Goal: Information Seeking & Learning: Learn about a topic

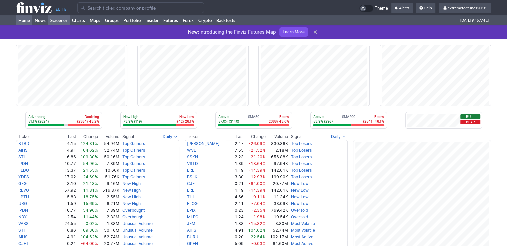
click at [53, 21] on link "Screener" at bounding box center [59, 20] width 22 height 10
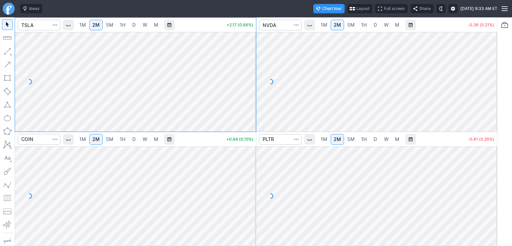
drag, startPoint x: 248, startPoint y: 43, endPoint x: 250, endPoint y: 64, distance: 21.1
click at [250, 64] on div at bounding box center [249, 80] width 14 height 83
drag, startPoint x: 247, startPoint y: 51, endPoint x: 248, endPoint y: 69, distance: 17.4
click at [248, 69] on div at bounding box center [249, 80] width 14 height 83
drag, startPoint x: 253, startPoint y: 74, endPoint x: 254, endPoint y: 65, distance: 9.3
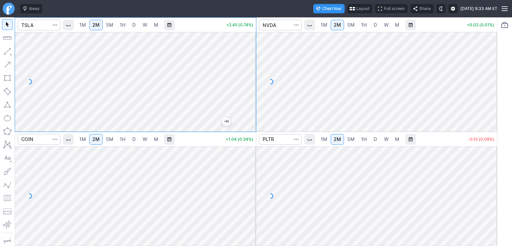
click at [254, 65] on div at bounding box center [249, 80] width 14 height 83
drag, startPoint x: 251, startPoint y: 165, endPoint x: 251, endPoint y: 181, distance: 16.3
click at [251, 181] on div at bounding box center [249, 194] width 14 height 83
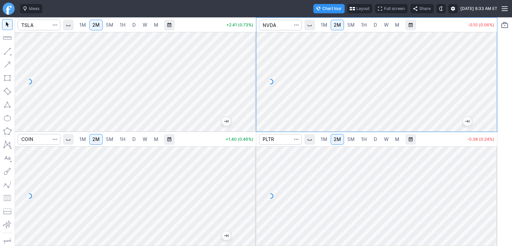
drag, startPoint x: 491, startPoint y: 51, endPoint x: 493, endPoint y: 71, distance: 20.1
click at [493, 71] on div at bounding box center [490, 80] width 14 height 83
drag, startPoint x: 496, startPoint y: 167, endPoint x: 492, endPoint y: 188, distance: 21.6
click at [492, 188] on div at bounding box center [490, 194] width 14 height 83
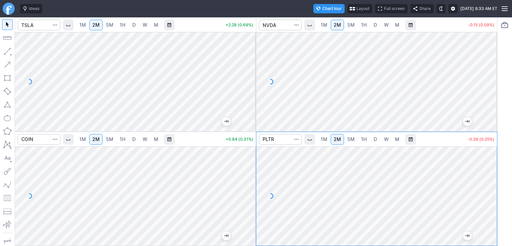
drag, startPoint x: 494, startPoint y: 196, endPoint x: 494, endPoint y: 186, distance: 10.7
click at [494, 186] on div at bounding box center [490, 194] width 14 height 83
drag, startPoint x: 39, startPoint y: 140, endPoint x: 42, endPoint y: 139, distance: 3.7
click at [39, 140] on input "Search" at bounding box center [39, 139] width 43 height 11
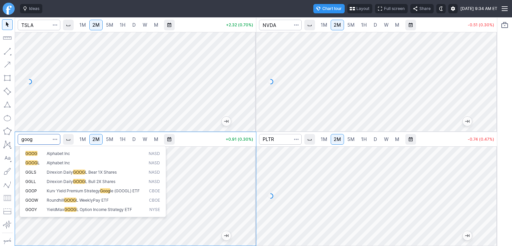
type input "goog"
click at [56, 150] on button "GOOG Alphabet Inc NASD" at bounding box center [92, 153] width 141 height 9
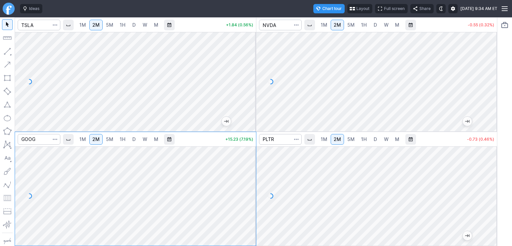
drag, startPoint x: 253, startPoint y: 160, endPoint x: 254, endPoint y: 168, distance: 8.0
click at [254, 168] on div at bounding box center [249, 194] width 14 height 83
drag, startPoint x: 249, startPoint y: 194, endPoint x: 247, endPoint y: 162, distance: 32.8
click at [247, 162] on div at bounding box center [249, 194] width 14 height 83
drag, startPoint x: 492, startPoint y: 160, endPoint x: 486, endPoint y: 200, distance: 39.8
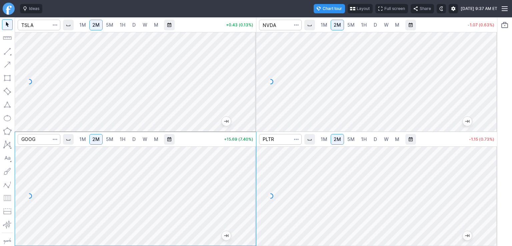
click at [486, 200] on div at bounding box center [490, 194] width 14 height 83
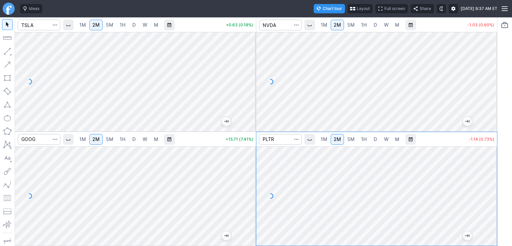
drag, startPoint x: 486, startPoint y: 198, endPoint x: 489, endPoint y: 178, distance: 20.2
click at [489, 178] on div at bounding box center [490, 194] width 14 height 83
drag, startPoint x: 253, startPoint y: 155, endPoint x: 253, endPoint y: 165, distance: 10.0
click at [253, 165] on div at bounding box center [249, 194] width 14 height 83
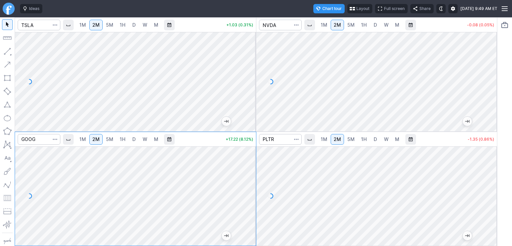
click at [489, 165] on div at bounding box center [377, 195] width 241 height 99
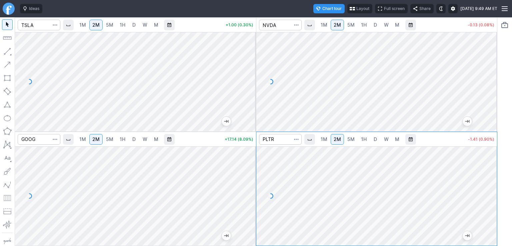
drag, startPoint x: 487, startPoint y: 167, endPoint x: 491, endPoint y: 196, distance: 29.9
click at [492, 192] on div at bounding box center [490, 194] width 14 height 83
click at [374, 24] on span "D" at bounding box center [375, 25] width 3 height 6
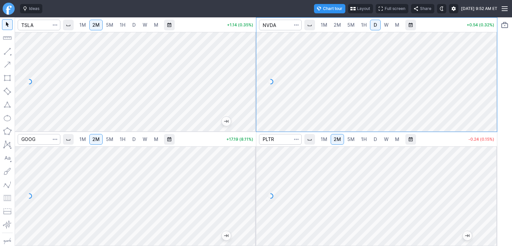
click at [388, 27] on span "W" at bounding box center [386, 25] width 5 height 6
drag, startPoint x: 491, startPoint y: 67, endPoint x: 484, endPoint y: 52, distance: 16.7
click at [491, 57] on div at bounding box center [490, 80] width 14 height 83
drag, startPoint x: 489, startPoint y: 81, endPoint x: 491, endPoint y: 59, distance: 22.4
click at [491, 59] on div at bounding box center [490, 80] width 14 height 83
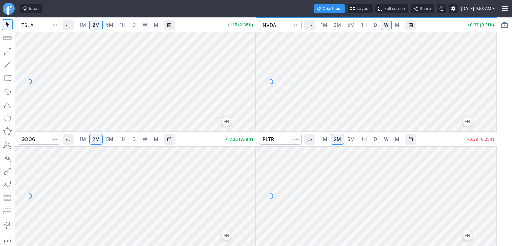
click at [378, 25] on link "D" at bounding box center [375, 25] width 11 height 11
drag, startPoint x: 487, startPoint y: 52, endPoint x: 488, endPoint y: 46, distance: 6.5
click at [488, 47] on div at bounding box center [490, 80] width 14 height 83
drag, startPoint x: 491, startPoint y: 74, endPoint x: 491, endPoint y: 59, distance: 15.0
click at [491, 59] on div at bounding box center [490, 80] width 14 height 83
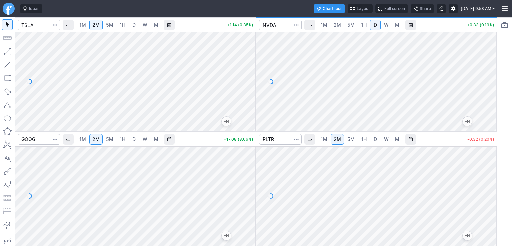
drag, startPoint x: 487, startPoint y: 52, endPoint x: 490, endPoint y: 67, distance: 15.2
click at [490, 67] on div at bounding box center [490, 80] width 14 height 83
click at [338, 24] on span "2M" at bounding box center [337, 25] width 7 height 6
click at [109, 26] on span "5M" at bounding box center [109, 25] width 7 height 6
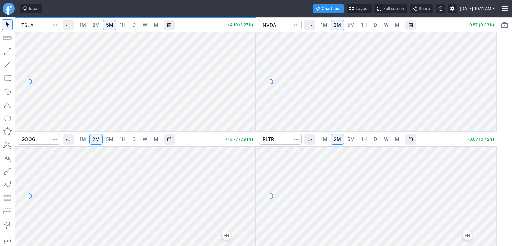
drag, startPoint x: 250, startPoint y: 86, endPoint x: 248, endPoint y: 71, distance: 15.1
click at [250, 68] on div at bounding box center [249, 80] width 14 height 83
drag, startPoint x: 249, startPoint y: 66, endPoint x: 250, endPoint y: 74, distance: 8.8
click at [251, 74] on div at bounding box center [249, 80] width 14 height 83
drag, startPoint x: 247, startPoint y: 84, endPoint x: 247, endPoint y: 88, distance: 4.3
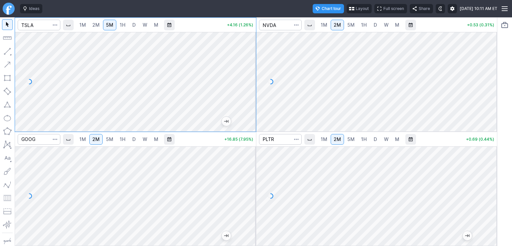
click at [247, 88] on div at bounding box center [249, 80] width 14 height 83
click at [111, 140] on span "5M" at bounding box center [109, 139] width 7 height 6
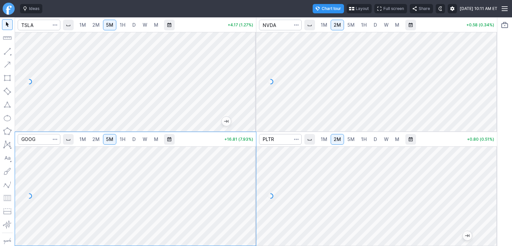
drag, startPoint x: 249, startPoint y: 87, endPoint x: 251, endPoint y: 92, distance: 5.6
click at [251, 92] on div at bounding box center [249, 80] width 14 height 83
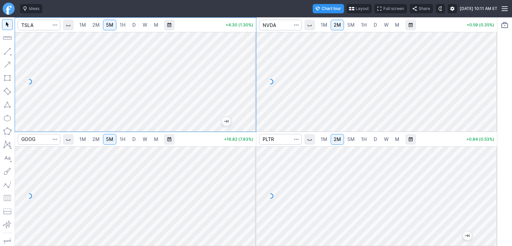
drag, startPoint x: 252, startPoint y: 90, endPoint x: 252, endPoint y: 79, distance: 11.0
click at [252, 79] on div at bounding box center [249, 80] width 14 height 83
drag, startPoint x: 247, startPoint y: 81, endPoint x: 253, endPoint y: 83, distance: 6.0
click at [253, 83] on div at bounding box center [249, 80] width 14 height 83
click at [250, 87] on div at bounding box center [249, 80] width 14 height 83
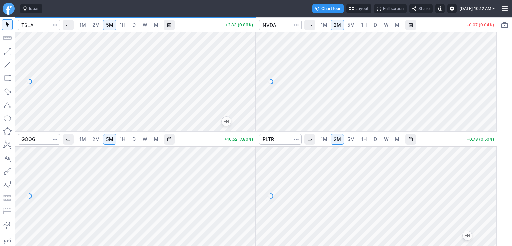
drag, startPoint x: 248, startPoint y: 87, endPoint x: 249, endPoint y: 78, distance: 8.7
click at [249, 78] on div at bounding box center [249, 80] width 14 height 83
drag, startPoint x: 248, startPoint y: 78, endPoint x: 249, endPoint y: 86, distance: 8.1
click at [249, 86] on div at bounding box center [249, 80] width 14 height 83
drag, startPoint x: 246, startPoint y: 89, endPoint x: 250, endPoint y: 86, distance: 5.0
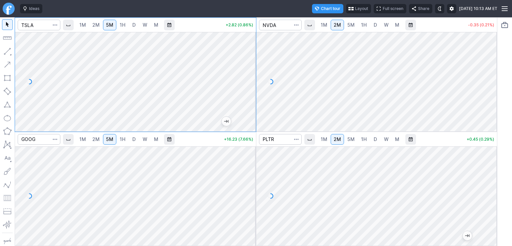
click at [250, 86] on div at bounding box center [249, 80] width 14 height 83
click at [250, 85] on div at bounding box center [249, 80] width 14 height 83
drag, startPoint x: 248, startPoint y: 198, endPoint x: 250, endPoint y: 183, distance: 15.2
click at [250, 183] on div at bounding box center [249, 194] width 14 height 83
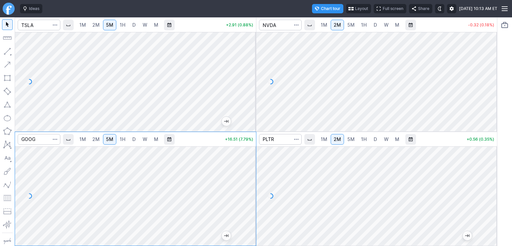
drag, startPoint x: 250, startPoint y: 204, endPoint x: 252, endPoint y: 195, distance: 9.3
click at [252, 195] on div at bounding box center [249, 194] width 14 height 83
click at [97, 137] on span "2M" at bounding box center [95, 139] width 7 height 6
drag, startPoint x: 251, startPoint y: 200, endPoint x: 254, endPoint y: 175, distance: 25.2
click at [254, 175] on div at bounding box center [249, 194] width 14 height 83
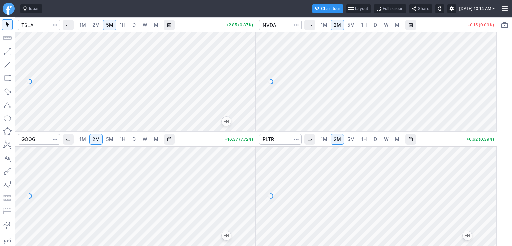
drag, startPoint x: 248, startPoint y: 191, endPoint x: 250, endPoint y: 184, distance: 7.5
click at [250, 184] on div at bounding box center [249, 194] width 14 height 83
drag, startPoint x: 249, startPoint y: 185, endPoint x: 249, endPoint y: 199, distance: 14.4
click at [250, 200] on div at bounding box center [249, 194] width 14 height 83
click at [7, 80] on button "button" at bounding box center [7, 78] width 11 height 11
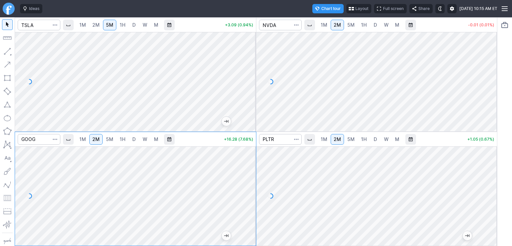
drag, startPoint x: 108, startPoint y: 139, endPoint x: 113, endPoint y: 141, distance: 5.0
click at [108, 139] on span "5M" at bounding box center [109, 139] width 7 height 6
drag, startPoint x: 252, startPoint y: 196, endPoint x: 251, endPoint y: 186, distance: 10.1
click at [252, 186] on div at bounding box center [249, 194] width 14 height 83
click at [251, 190] on div at bounding box center [249, 194] width 14 height 83
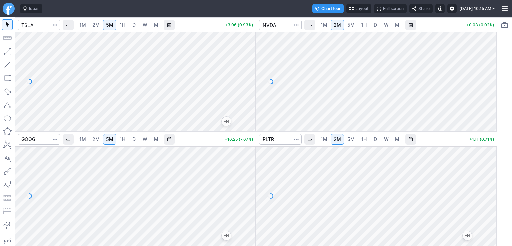
drag, startPoint x: 253, startPoint y: 212, endPoint x: 253, endPoint y: 194, distance: 18.7
click at [253, 194] on div at bounding box center [249, 194] width 14 height 83
click at [10, 80] on button "button" at bounding box center [7, 78] width 11 height 11
drag, startPoint x: 248, startPoint y: 207, endPoint x: 251, endPoint y: 194, distance: 13.4
click at [251, 194] on div at bounding box center [249, 194] width 14 height 83
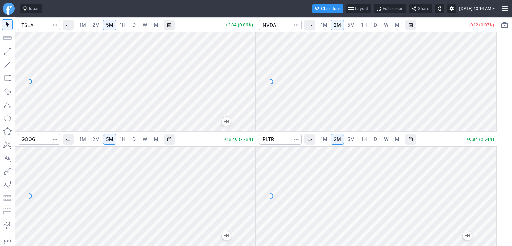
drag, startPoint x: 251, startPoint y: 83, endPoint x: 246, endPoint y: 86, distance: 5.2
click at [252, 87] on div at bounding box center [249, 80] width 14 height 83
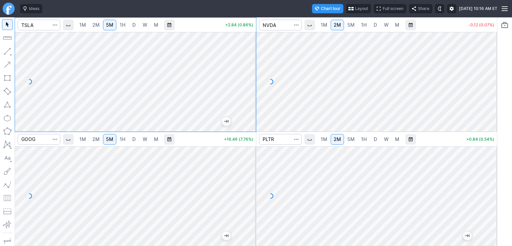
drag, startPoint x: 10, startPoint y: 78, endPoint x: 16, endPoint y: 78, distance: 6.0
click at [10, 78] on button "button" at bounding box center [7, 78] width 11 height 11
click at [250, 83] on div at bounding box center [249, 80] width 14 height 83
click at [351, 26] on span "5M" at bounding box center [351, 25] width 7 height 6
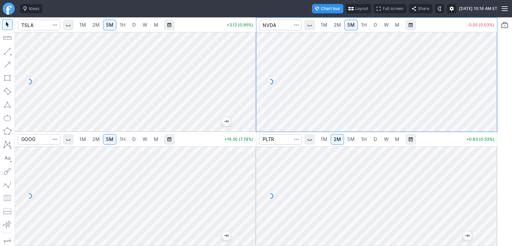
click at [3, 77] on button "button" at bounding box center [7, 78] width 11 height 11
click at [492, 85] on div at bounding box center [490, 80] width 14 height 83
drag, startPoint x: 253, startPoint y: 191, endPoint x: 250, endPoint y: 196, distance: 5.6
click at [254, 194] on div at bounding box center [249, 194] width 14 height 83
drag, startPoint x: 255, startPoint y: 66, endPoint x: 247, endPoint y: 83, distance: 19.1
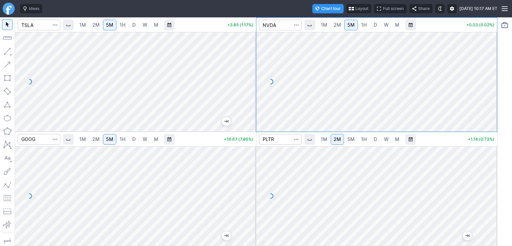
click at [254, 79] on div at bounding box center [249, 80] width 14 height 83
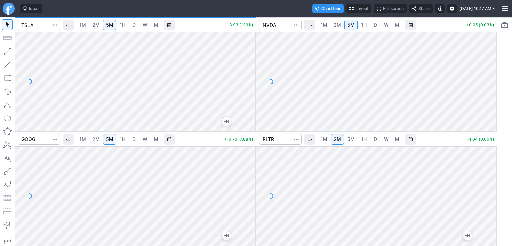
drag, startPoint x: 249, startPoint y: 80, endPoint x: 248, endPoint y: 76, distance: 3.4
click at [251, 76] on div at bounding box center [249, 80] width 14 height 83
drag, startPoint x: 248, startPoint y: 99, endPoint x: 245, endPoint y: 79, distance: 20.2
click at [246, 79] on div at bounding box center [249, 80] width 14 height 83
drag, startPoint x: 249, startPoint y: 86, endPoint x: 246, endPoint y: 88, distance: 3.7
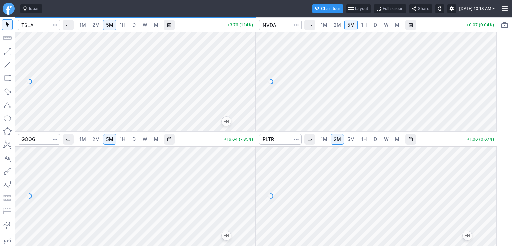
click at [247, 87] on div at bounding box center [249, 80] width 14 height 83
drag, startPoint x: 250, startPoint y: 94, endPoint x: 244, endPoint y: 85, distance: 11.2
click at [249, 84] on div at bounding box center [249, 80] width 14 height 83
drag, startPoint x: 247, startPoint y: 79, endPoint x: 248, endPoint y: 84, distance: 5.4
click at [248, 84] on div at bounding box center [249, 80] width 14 height 83
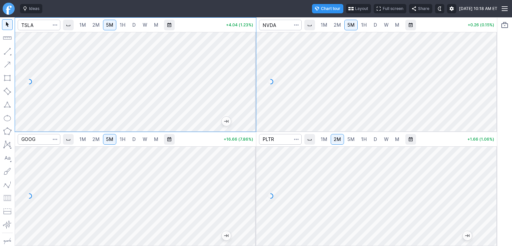
click at [93, 27] on link "2M" at bounding box center [95, 25] width 13 height 11
drag, startPoint x: 251, startPoint y: 86, endPoint x: 252, endPoint y: 80, distance: 5.7
click at [252, 80] on div at bounding box center [249, 80] width 14 height 83
drag, startPoint x: 248, startPoint y: 73, endPoint x: 247, endPoint y: 86, distance: 12.7
click at [248, 86] on div at bounding box center [249, 80] width 14 height 83
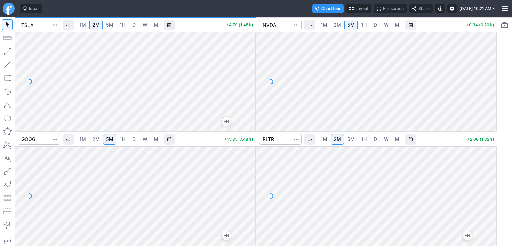
drag, startPoint x: 491, startPoint y: 96, endPoint x: 484, endPoint y: 90, distance: 8.8
click at [492, 87] on div at bounding box center [490, 80] width 14 height 83
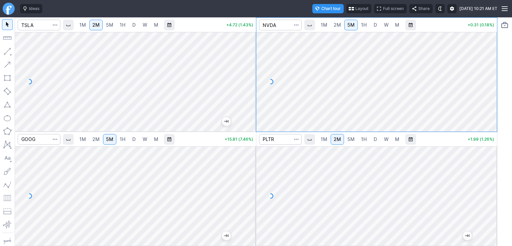
drag, startPoint x: 490, startPoint y: 89, endPoint x: 485, endPoint y: 54, distance: 34.7
click at [490, 51] on div at bounding box center [490, 80] width 14 height 83
drag, startPoint x: 489, startPoint y: 86, endPoint x: 489, endPoint y: 90, distance: 4.0
click at [489, 90] on div at bounding box center [490, 80] width 14 height 83
click at [338, 27] on span "2M" at bounding box center [337, 25] width 7 height 6
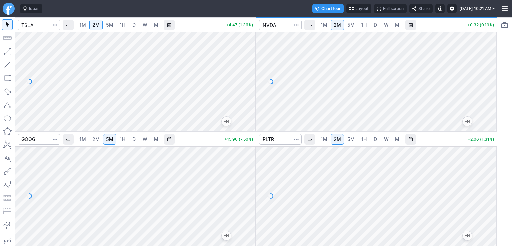
drag, startPoint x: 491, startPoint y: 76, endPoint x: 489, endPoint y: 93, distance: 17.1
click at [490, 93] on div at bounding box center [490, 80] width 14 height 83
click at [326, 26] on span "1M" at bounding box center [324, 25] width 7 height 6
drag, startPoint x: 486, startPoint y: 72, endPoint x: 485, endPoint y: 80, distance: 8.1
click at [485, 80] on div at bounding box center [490, 80] width 14 height 83
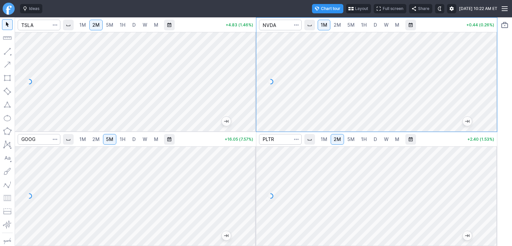
click at [488, 80] on div at bounding box center [490, 80] width 14 height 83
click at [325, 142] on span "1M" at bounding box center [324, 139] width 7 height 7
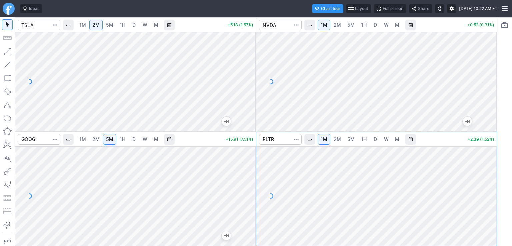
drag, startPoint x: 492, startPoint y: 212, endPoint x: 489, endPoint y: 200, distance: 12.7
click at [489, 200] on div at bounding box center [490, 194] width 14 height 83
drag, startPoint x: 490, startPoint y: 198, endPoint x: 484, endPoint y: 204, distance: 8.7
click at [490, 205] on div at bounding box center [490, 194] width 14 height 83
click at [491, 205] on div at bounding box center [490, 194] width 14 height 83
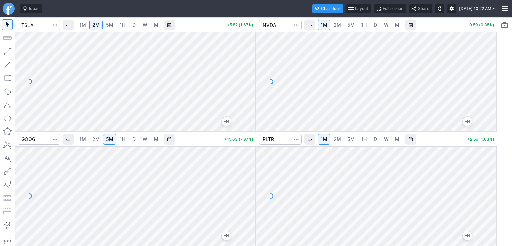
drag, startPoint x: 489, startPoint y: 191, endPoint x: 486, endPoint y: 198, distance: 7.6
click at [490, 198] on div at bounding box center [490, 194] width 14 height 83
click at [486, 193] on div at bounding box center [490, 194] width 14 height 83
click at [95, 139] on span "2M" at bounding box center [95, 139] width 7 height 6
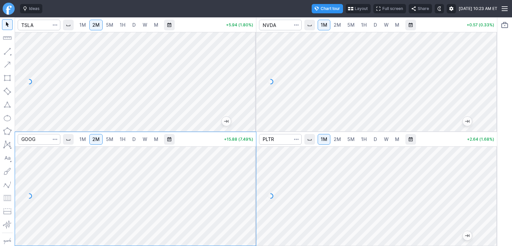
drag, startPoint x: 249, startPoint y: 206, endPoint x: 245, endPoint y: 180, distance: 26.3
click at [245, 180] on div at bounding box center [249, 194] width 14 height 83
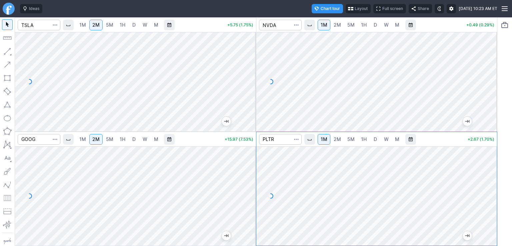
click at [494, 190] on div at bounding box center [490, 194] width 14 height 83
drag, startPoint x: 488, startPoint y: 209, endPoint x: 486, endPoint y: 191, distance: 17.9
click at [486, 191] on div at bounding box center [490, 194] width 14 height 83
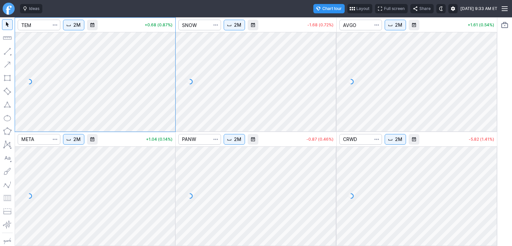
drag, startPoint x: 169, startPoint y: 44, endPoint x: 170, endPoint y: 51, distance: 6.7
click at [170, 51] on div at bounding box center [168, 80] width 14 height 83
drag, startPoint x: 332, startPoint y: 46, endPoint x: 329, endPoint y: 88, distance: 42.1
click at [329, 88] on div at bounding box center [330, 80] width 14 height 83
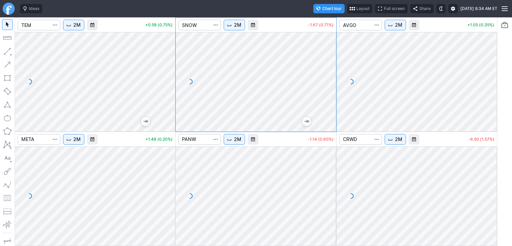
drag, startPoint x: 494, startPoint y: 53, endPoint x: 494, endPoint y: 74, distance: 21.4
click at [494, 74] on div at bounding box center [490, 80] width 14 height 83
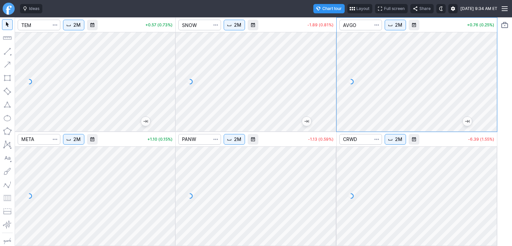
drag, startPoint x: 464, startPoint y: 144, endPoint x: 487, endPoint y: 188, distance: 49.5
click at [487, 188] on div at bounding box center [490, 194] width 14 height 83
drag, startPoint x: 328, startPoint y: 160, endPoint x: 329, endPoint y: 192, distance: 32.0
click at [329, 192] on div at bounding box center [330, 194] width 14 height 83
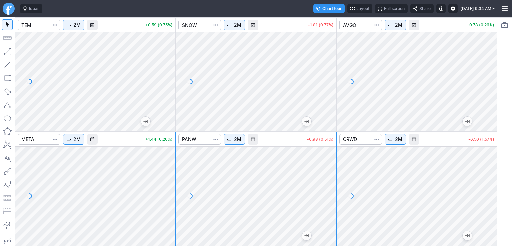
drag, startPoint x: 168, startPoint y: 158, endPoint x: 168, endPoint y: 172, distance: 14.3
click at [168, 172] on div at bounding box center [168, 194] width 14 height 83
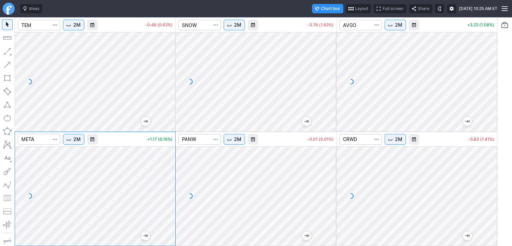
drag, startPoint x: 171, startPoint y: 216, endPoint x: 171, endPoint y: 210, distance: 6.0
click at [171, 210] on div at bounding box center [168, 194] width 14 height 83
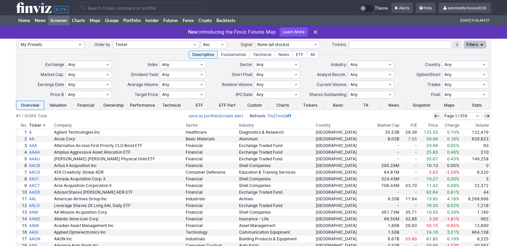
click at [68, 47] on select "My Presets -Save Screen -Edit Screens s: $100-2000 ATR>3 s: $200-2000 ATR=4-60 …" at bounding box center [51, 45] width 66 height 8
click at [18, 41] on select "My Presets -Save Screen -Edit Screens s: $100-2000 ATR>3 s: $200-2000 ATR=4-60 …" at bounding box center [51, 45] width 66 height 8
select select "My Presets"
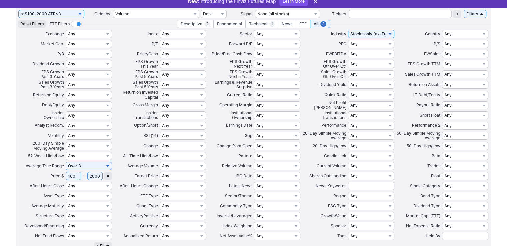
scroll to position [23, 0]
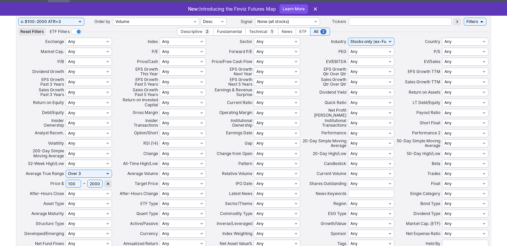
click at [64, 22] on select "My Presets -Save Screen -Edit Screens s: $100-2000 ATR>3 s: $200-2000 ATR=4-60 …" at bounding box center [51, 22] width 66 height 8
click at [18, 18] on select "My Presets -Save Screen -Edit Screens s: $100-2000 ATR>3 s: $200-2000 ATR=4-60 …" at bounding box center [51, 22] width 66 height 8
select select "My Presets"
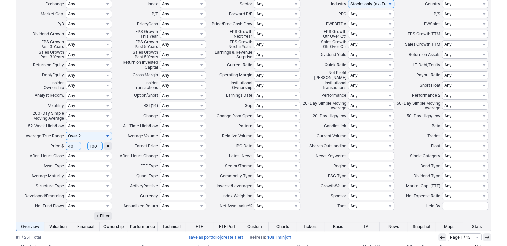
scroll to position [67, 0]
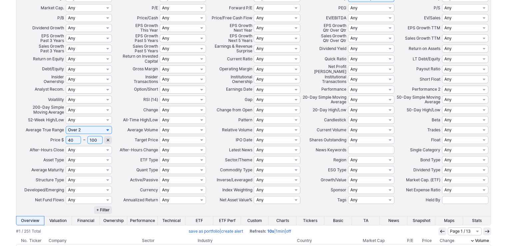
drag, startPoint x: 72, startPoint y: 142, endPoint x: 55, endPoint y: 140, distance: 17.1
click at [55, 140] on tr "Price $ 40 – 100 Any Under $1 Under $2 Under $3 Under $4 Under $5 Under $7 Unde…" at bounding box center [253, 140] width 471 height 10
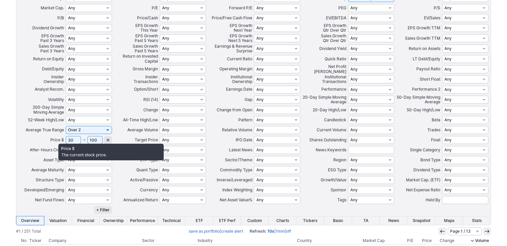
type input "30"
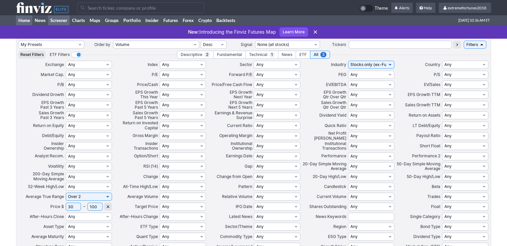
click at [22, 20] on link "Home" at bounding box center [24, 20] width 16 height 10
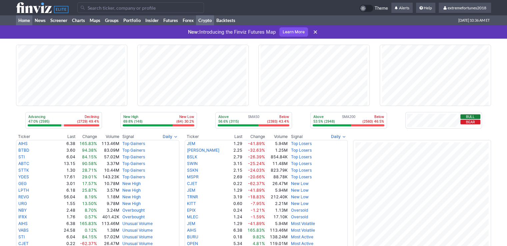
click at [207, 21] on link "Crypto" at bounding box center [205, 20] width 18 height 10
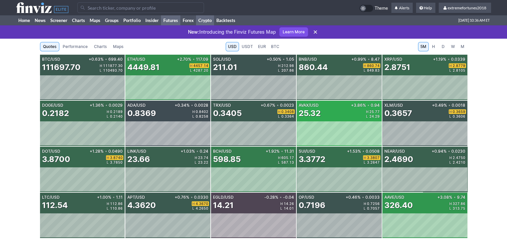
click at [179, 21] on link "Futures" at bounding box center [170, 20] width 19 height 10
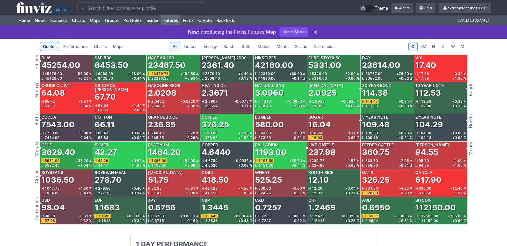
click at [258, 46] on span "Metals" at bounding box center [264, 46] width 13 height 7
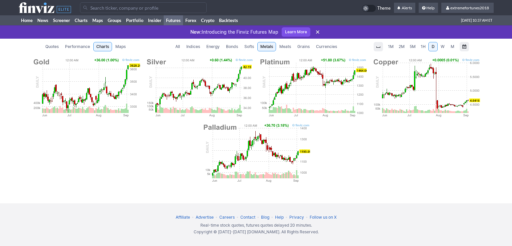
click at [83, 79] on img at bounding box center [86, 88] width 108 height 60
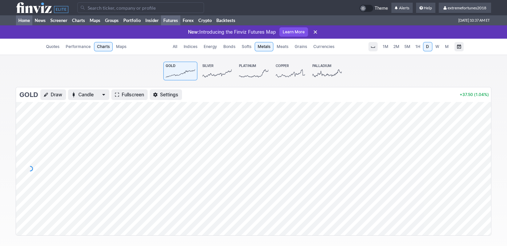
click at [22, 21] on link "Home" at bounding box center [24, 20] width 16 height 10
